Goal: Task Accomplishment & Management: Manage account settings

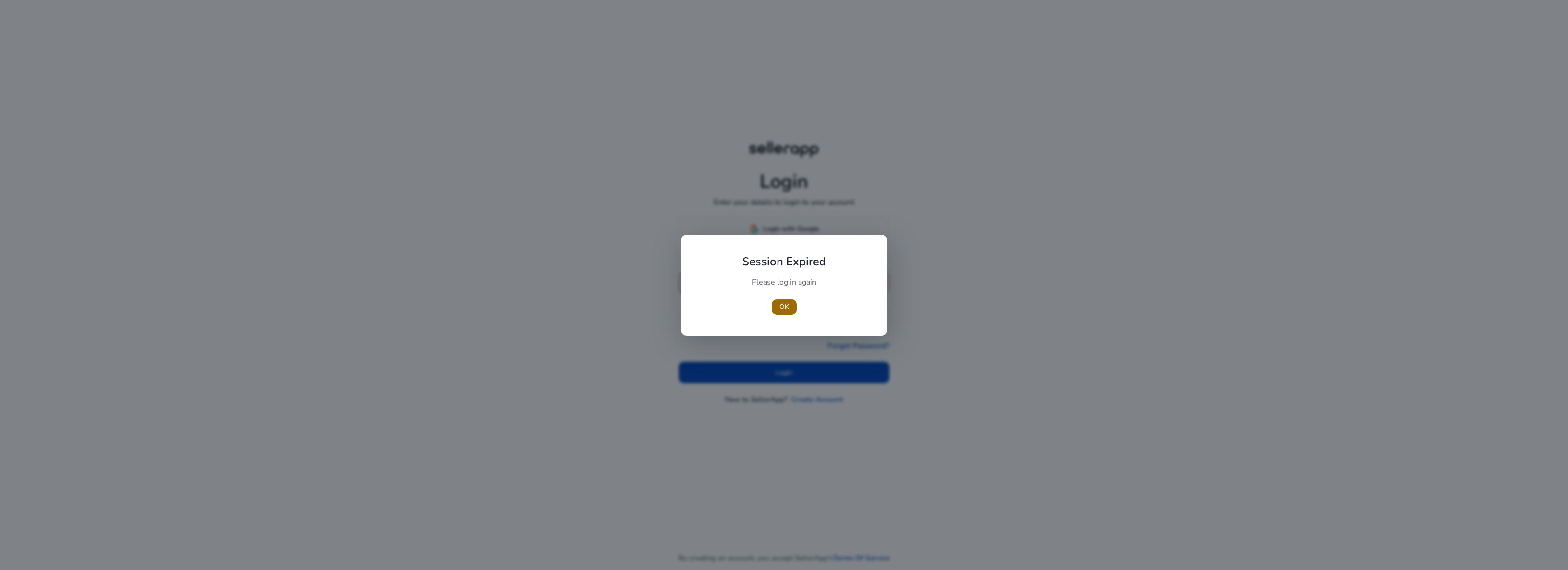
click at [784, 311] on span "OK" at bounding box center [785, 307] width 10 height 10
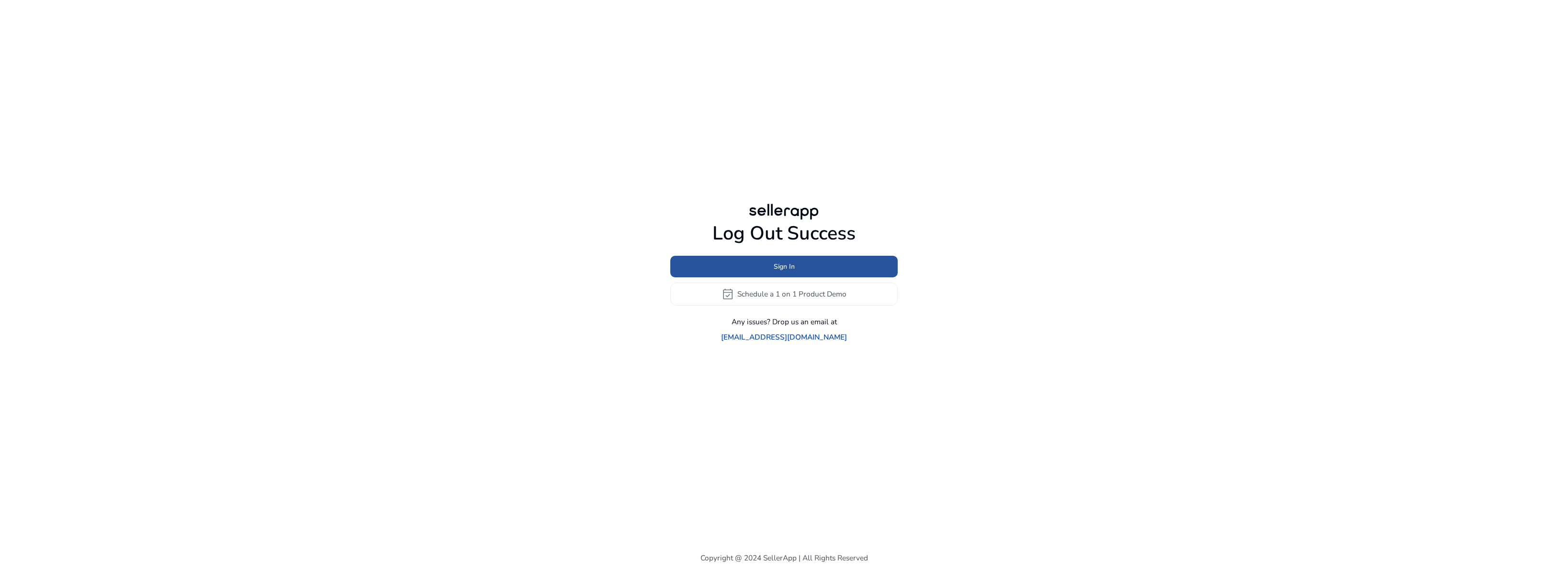
click at [750, 276] on span at bounding box center [784, 266] width 228 height 23
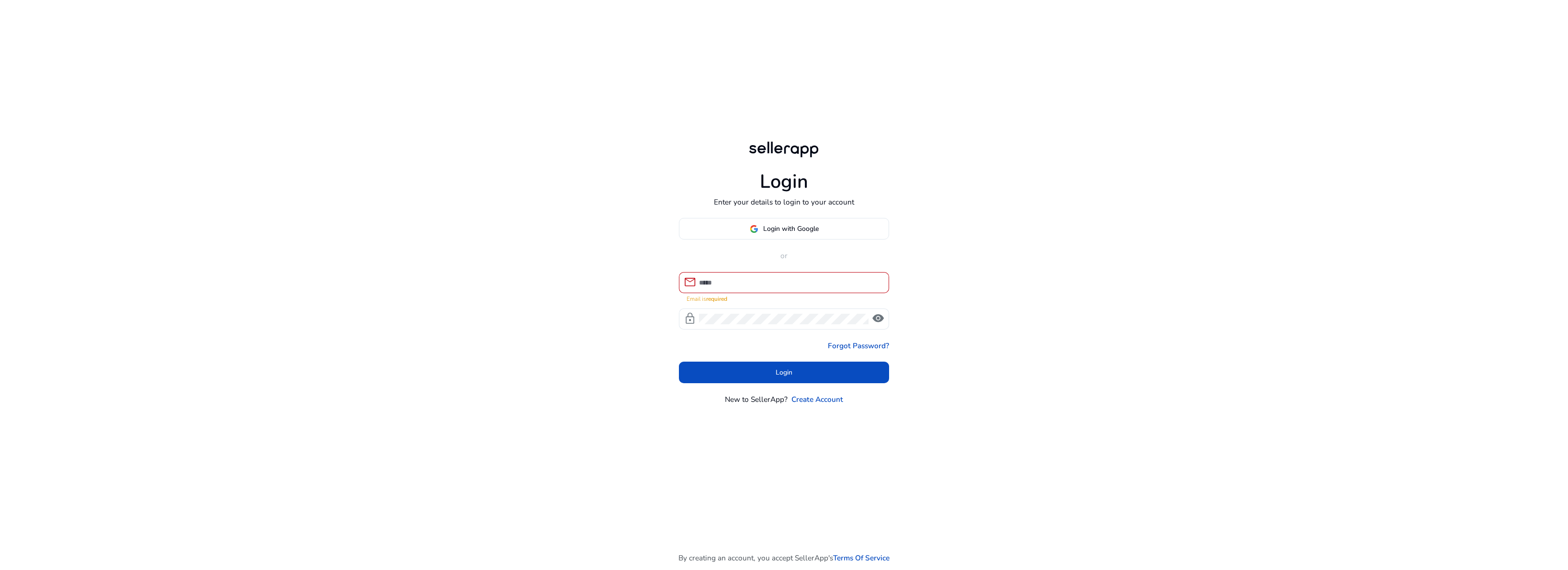
click at [586, 280] on div "Login Enter your details to login to your account Login with Google or mail Ema…" at bounding box center [785, 286] width 1149 height 571
click at [712, 282] on input at bounding box center [790, 282] width 183 height 10
type input "**********"
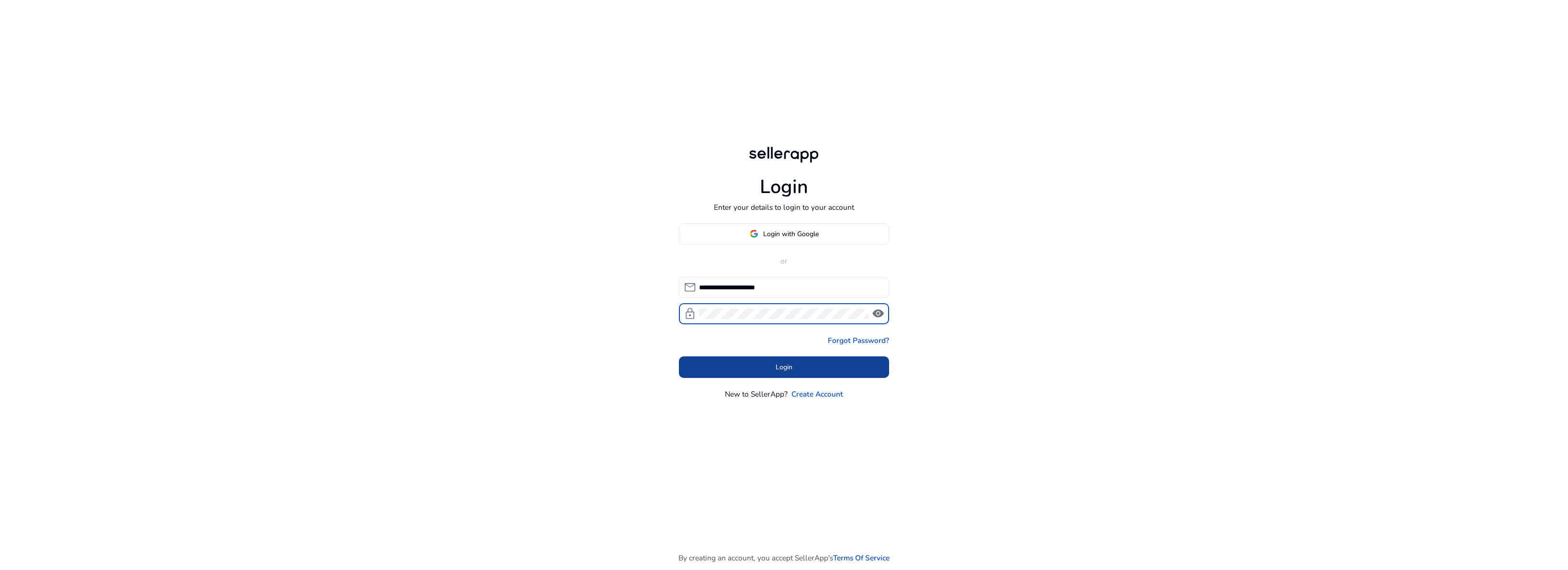
click at [765, 361] on span at bounding box center [784, 367] width 211 height 23
